Goal: Task Accomplishment & Management: Manage account settings

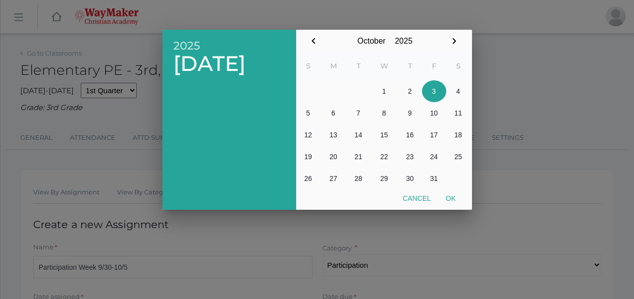
select select "1216"
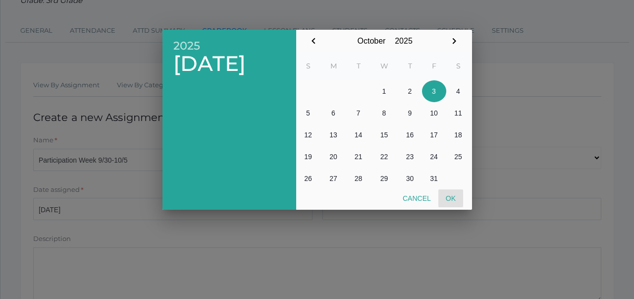
click at [454, 197] on button "Ok" at bounding box center [451, 198] width 25 height 18
type input "[DATE]"
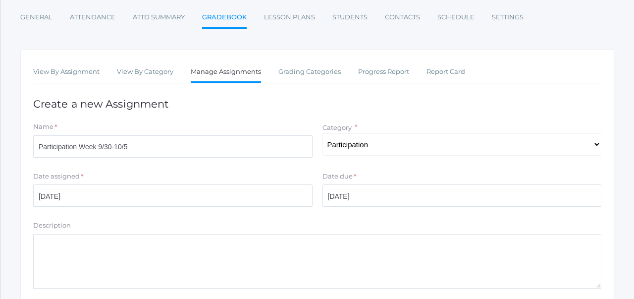
scroll to position [246, 0]
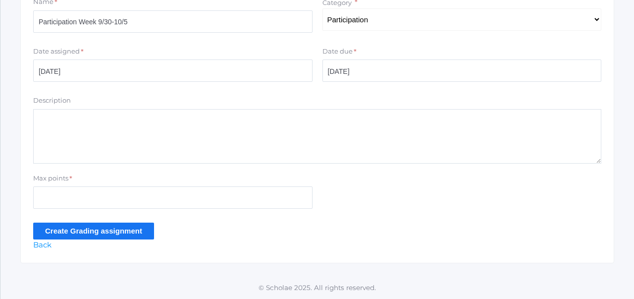
click at [93, 231] on input "Create Grading assignment" at bounding box center [93, 230] width 121 height 16
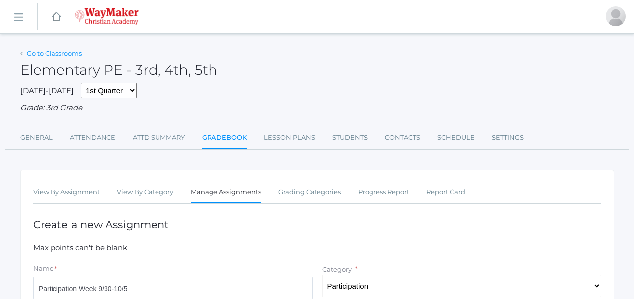
click at [74, 56] on link "Go to Classrooms" at bounding box center [54, 53] width 55 height 8
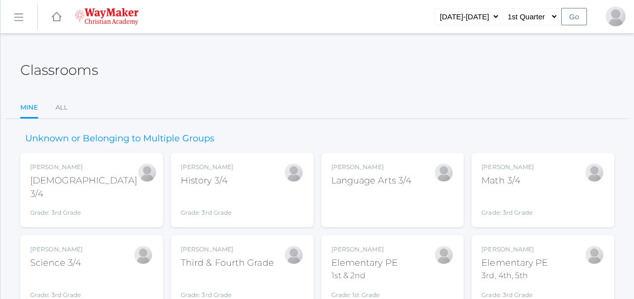
scroll to position [46, 0]
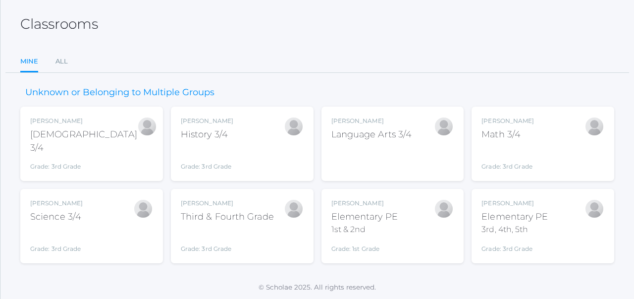
click at [531, 145] on div "Grade: 3rd Grade" at bounding box center [508, 158] width 53 height 26
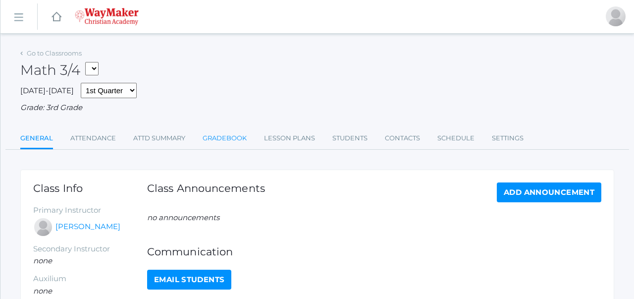
click at [233, 135] on link "Gradebook" at bounding box center [225, 138] width 44 height 20
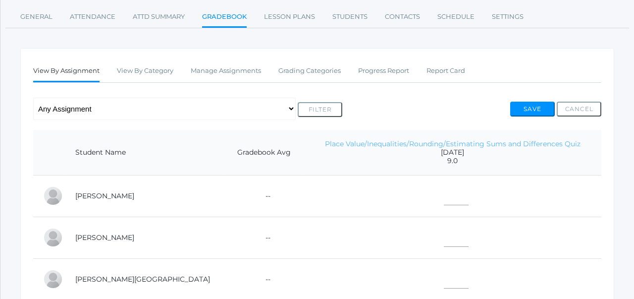
click at [448, 147] on link "Place Value/Inequalities/Rounding/Estimating Sums and Differences Quiz" at bounding box center [453, 143] width 256 height 9
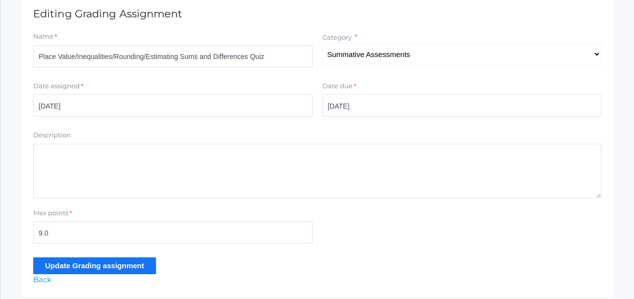
scroll to position [212, 0]
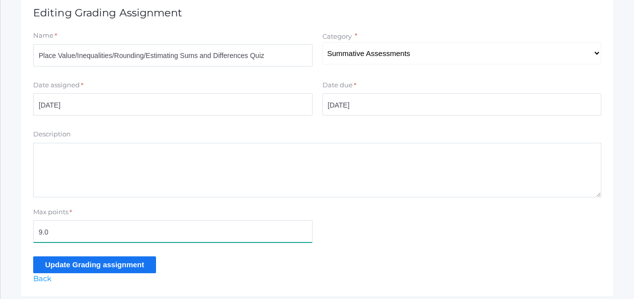
click at [118, 234] on input "9.0" at bounding box center [172, 231] width 279 height 22
type input "100"
click at [130, 267] on input "Update Grading assignment" at bounding box center [94, 264] width 123 height 16
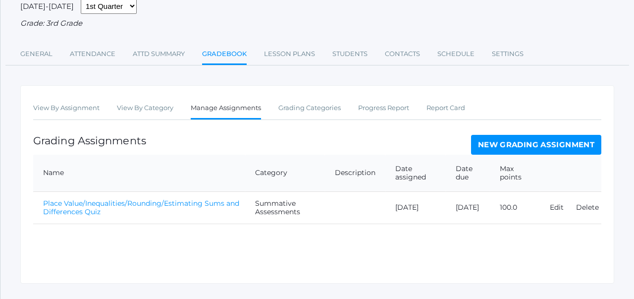
scroll to position [128, 0]
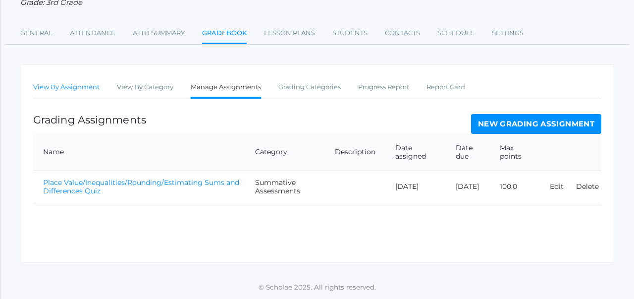
click at [82, 85] on link "View By Assignment" at bounding box center [66, 87] width 66 height 20
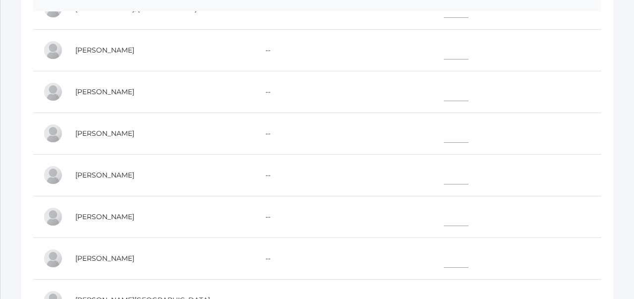
scroll to position [285, 0]
click at [444, 174] on input"] "text" at bounding box center [456, 173] width 25 height 22
type input"] "100"
click at [520, 197] on td at bounding box center [453, 216] width 298 height 42
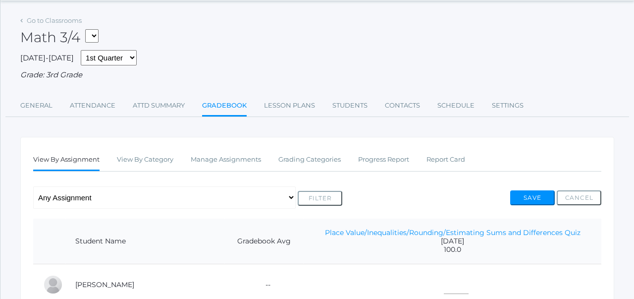
scroll to position [32, 0]
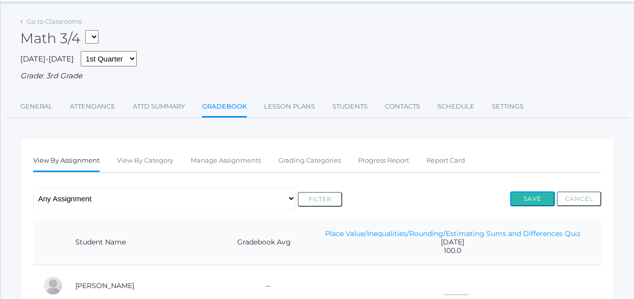
click at [521, 199] on button "Save" at bounding box center [532, 198] width 45 height 15
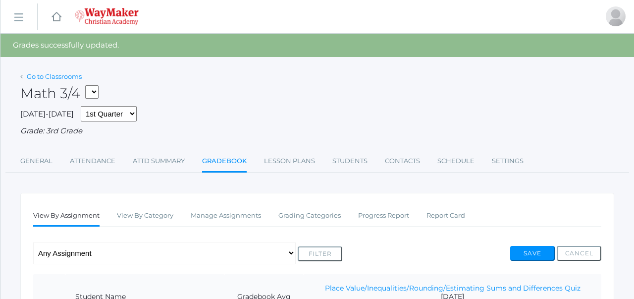
click at [62, 78] on link "Go to Classrooms" at bounding box center [54, 76] width 55 height 8
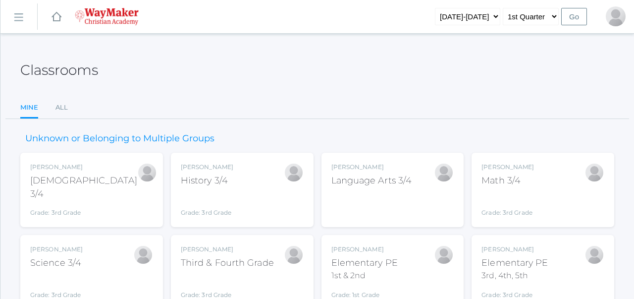
scroll to position [46, 0]
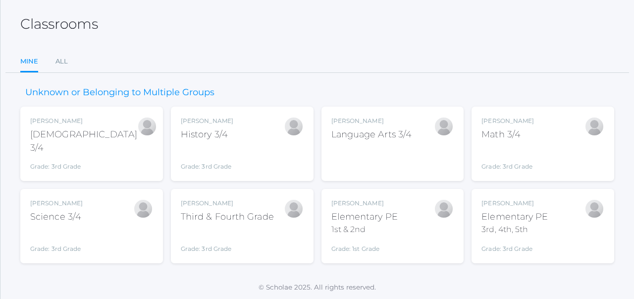
click at [382, 93] on div "Unknown or Belonging to Multiple Groups Joshua Bennett Bible 3/4 Grade: 3rd Gra…" at bounding box center [317, 168] width 594 height 190
click at [319, 130] on div "Joshua Bennett Bible 3/4 Grade: 3rd Grade 03ELEM Joshua Bennett History 3/4 Gra…" at bounding box center [317, 185] width 594 height 157
click at [245, 102] on div "Unknown or Belonging to Multiple Groups Joshua Bennett Bible 3/4 Grade: 3rd Gra…" at bounding box center [317, 168] width 594 height 190
click at [88, 137] on div "Joshua Bennett Bible 3/4 Grade: 3rd Grade 03ELEM" at bounding box center [91, 143] width 123 height 55
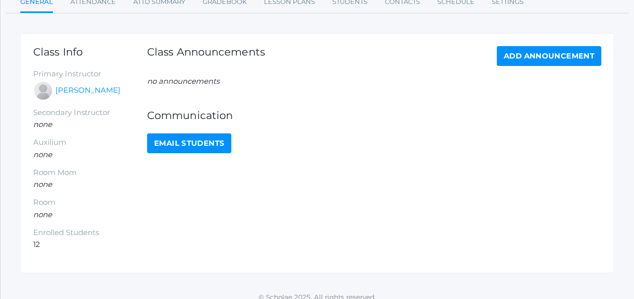
scroll to position [137, 0]
click at [212, 2] on link "Gradebook" at bounding box center [225, 2] width 44 height 20
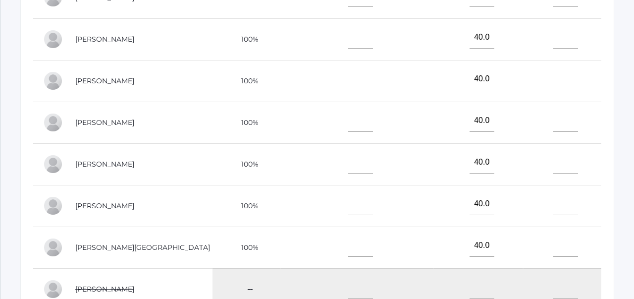
scroll to position [347, 0]
click at [348, 196] on input"] "text" at bounding box center [360, 202] width 25 height 22
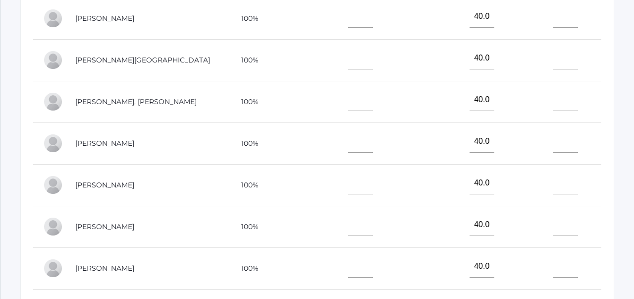
scroll to position [0, 0]
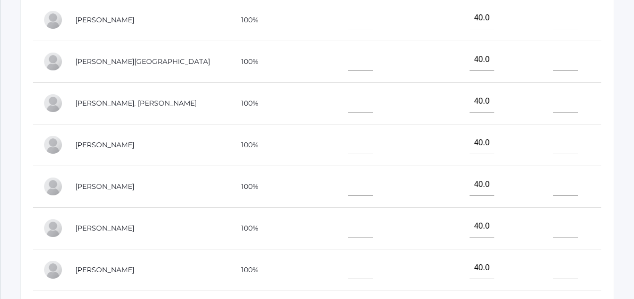
type input"] "100"
click at [348, 54] on input"] "text" at bounding box center [360, 60] width 25 height 22
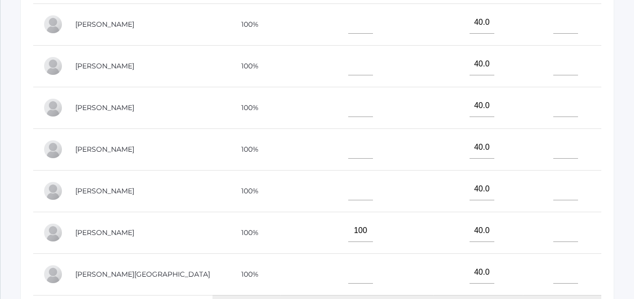
scroll to position [121, 0]
type input"] "100"
click at [348, 178] on input"] "text" at bounding box center [360, 188] width 25 height 22
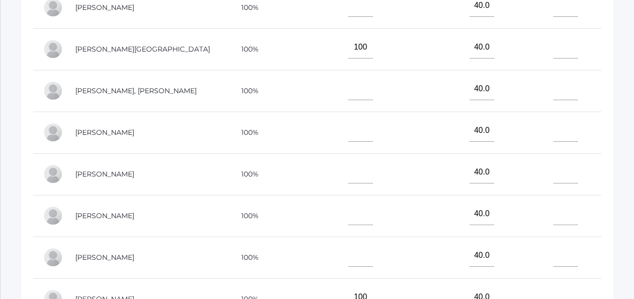
scroll to position [11, 0]
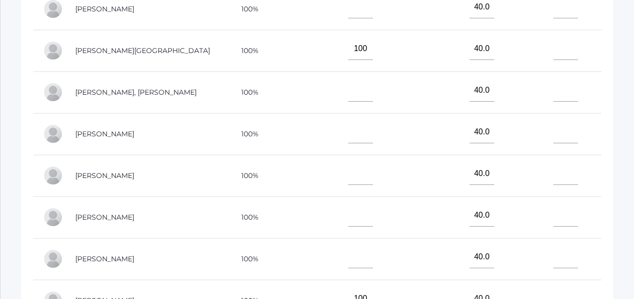
type input"] "100"
click at [348, 82] on input"] "text" at bounding box center [360, 90] width 25 height 22
type input"] "100"
click at [348, 122] on input"] "text" at bounding box center [360, 132] width 25 height 22
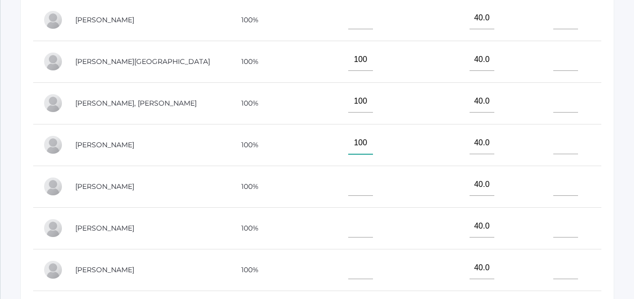
scroll to position [284, 0]
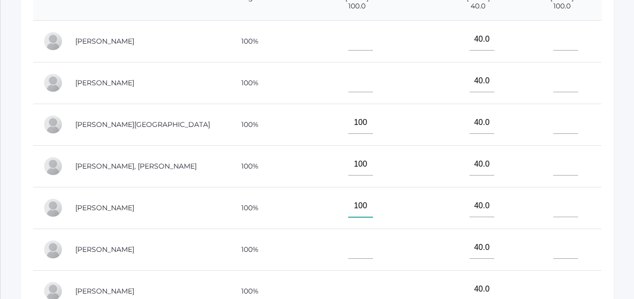
type input"] "100"
click at [348, 77] on input"] "text" at bounding box center [360, 81] width 25 height 22
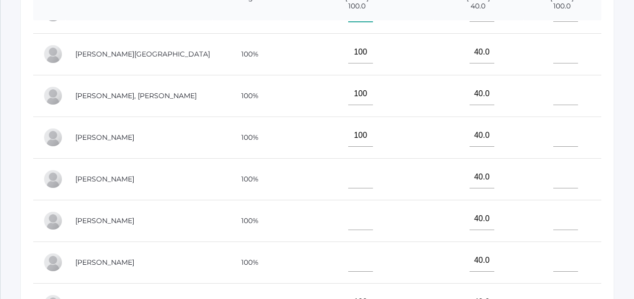
scroll to position [90, 0]
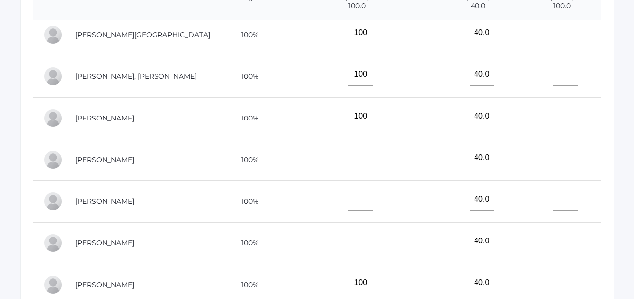
type input"] "100"
click at [348, 154] on input"] "text" at bounding box center [360, 158] width 25 height 22
type input"] "100"
click at [291, 163] on td "100" at bounding box center [356, 160] width 153 height 42
click at [348, 190] on input"] "text" at bounding box center [360, 199] width 25 height 22
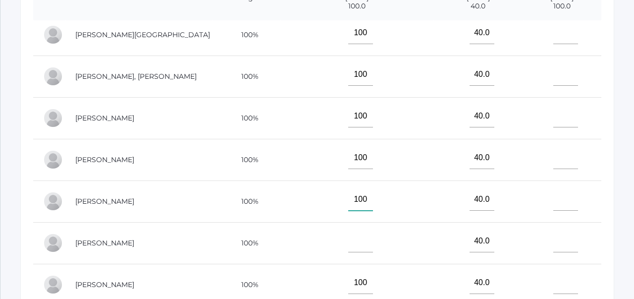
type input"] "100"
click at [383, 185] on td "100" at bounding box center [356, 201] width 153 height 42
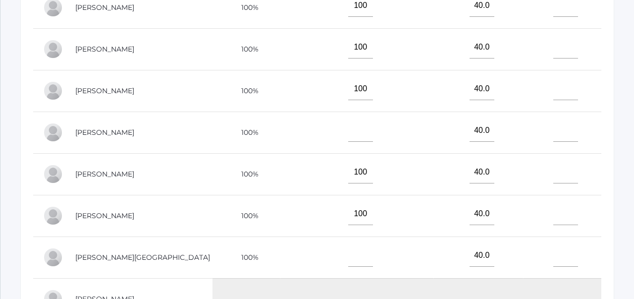
scroll to position [337, 0]
